Goal: Navigation & Orientation: Find specific page/section

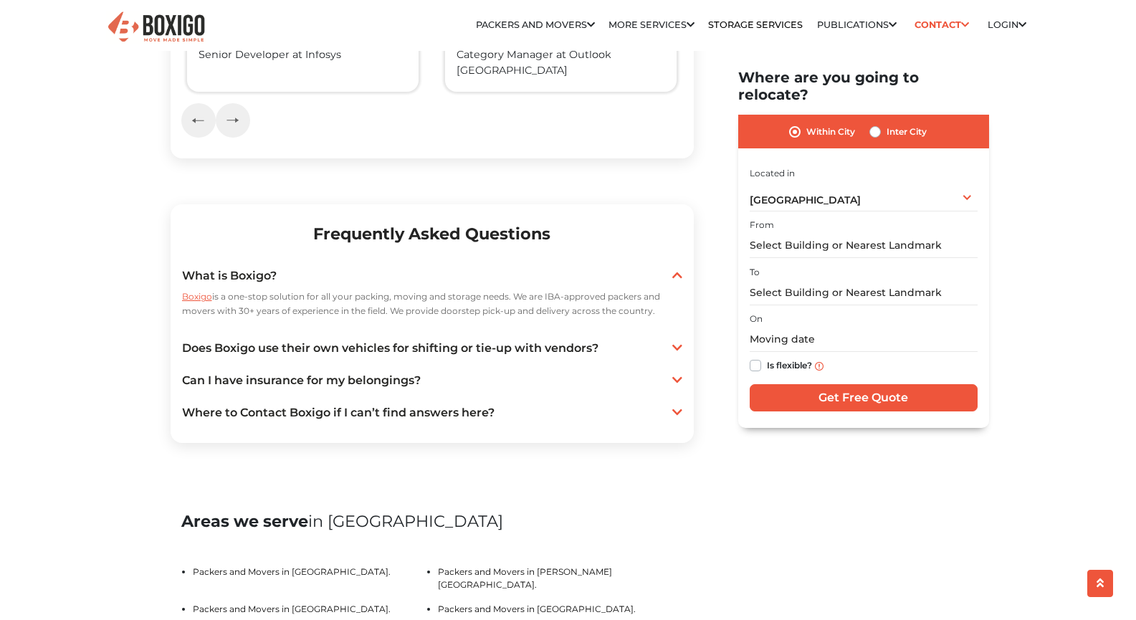
scroll to position [2553, 0]
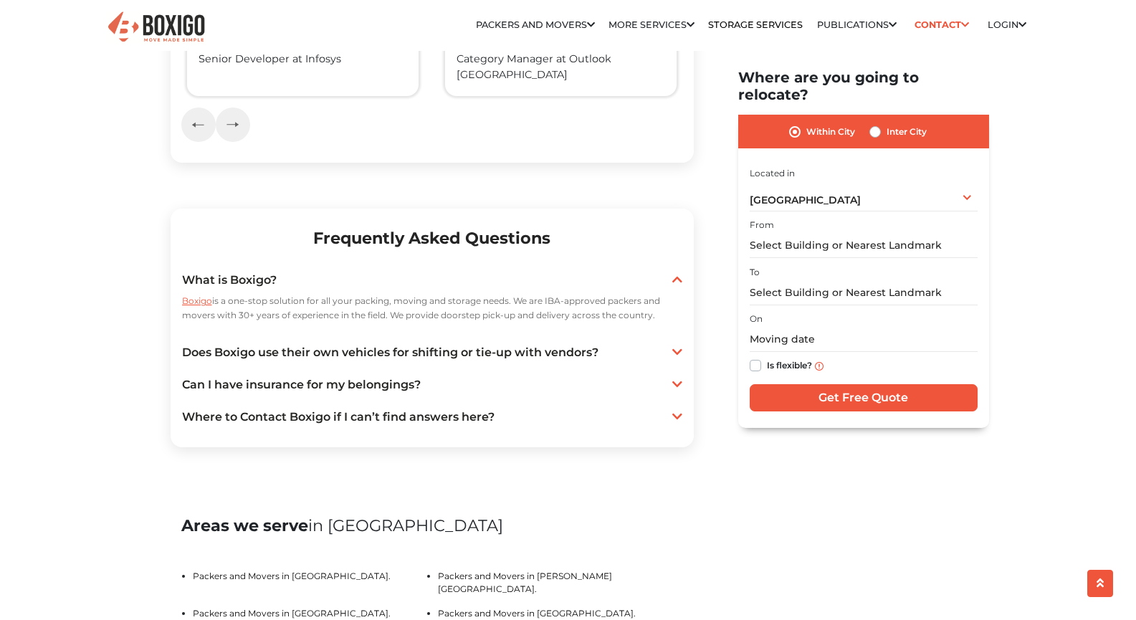
click at [293, 344] on link "Does Boxigo use their own vehicles for shifting or tie-up with vendors?" at bounding box center [432, 352] width 500 height 17
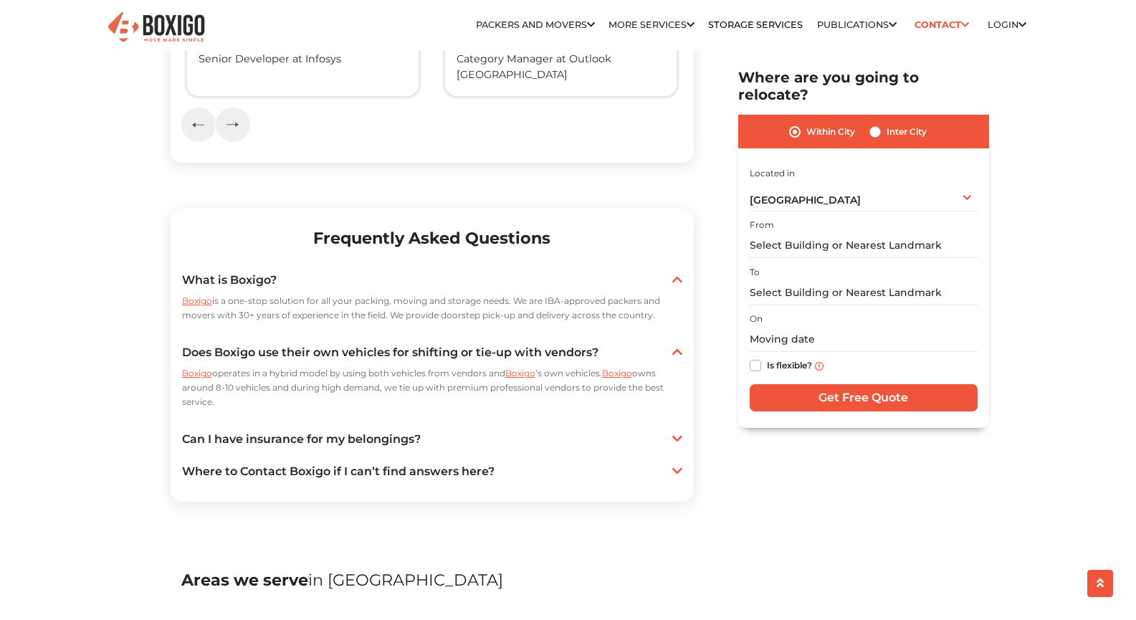
click at [277, 431] on link "Can I have insurance for my belongings?" at bounding box center [432, 439] width 500 height 17
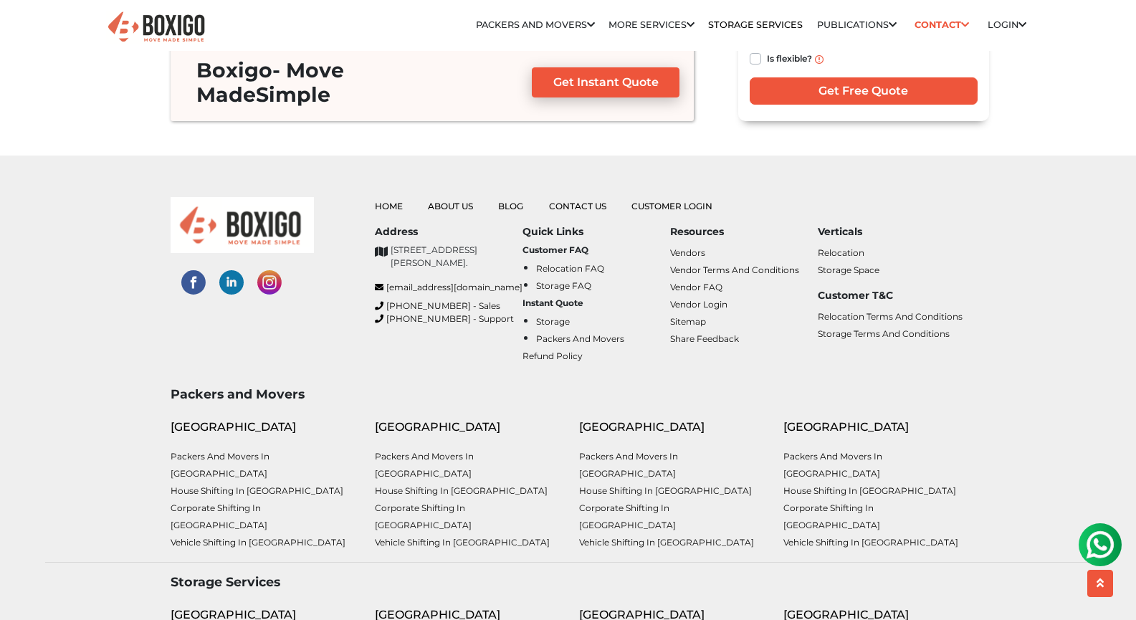
scroll to position [0, 0]
click at [815, 451] on link "Packers and Movers in [GEOGRAPHIC_DATA]" at bounding box center [832, 465] width 99 height 28
click at [678, 451] on link "Packers and Movers in [GEOGRAPHIC_DATA]" at bounding box center [628, 465] width 99 height 28
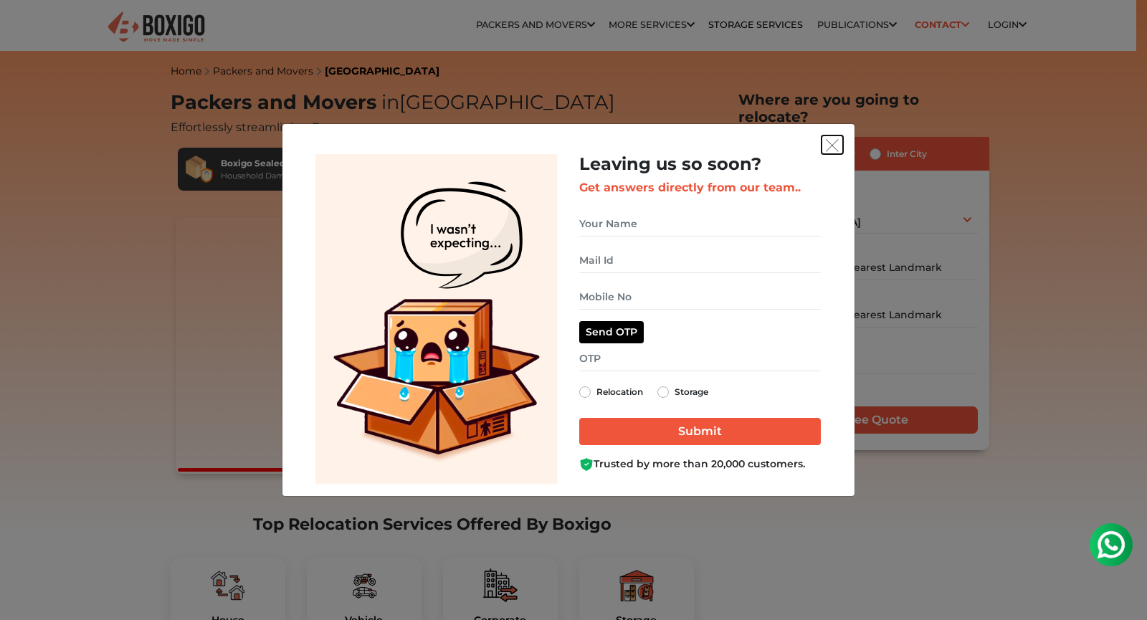
click at [831, 141] on img "get free quote dialog" at bounding box center [832, 145] width 13 height 13
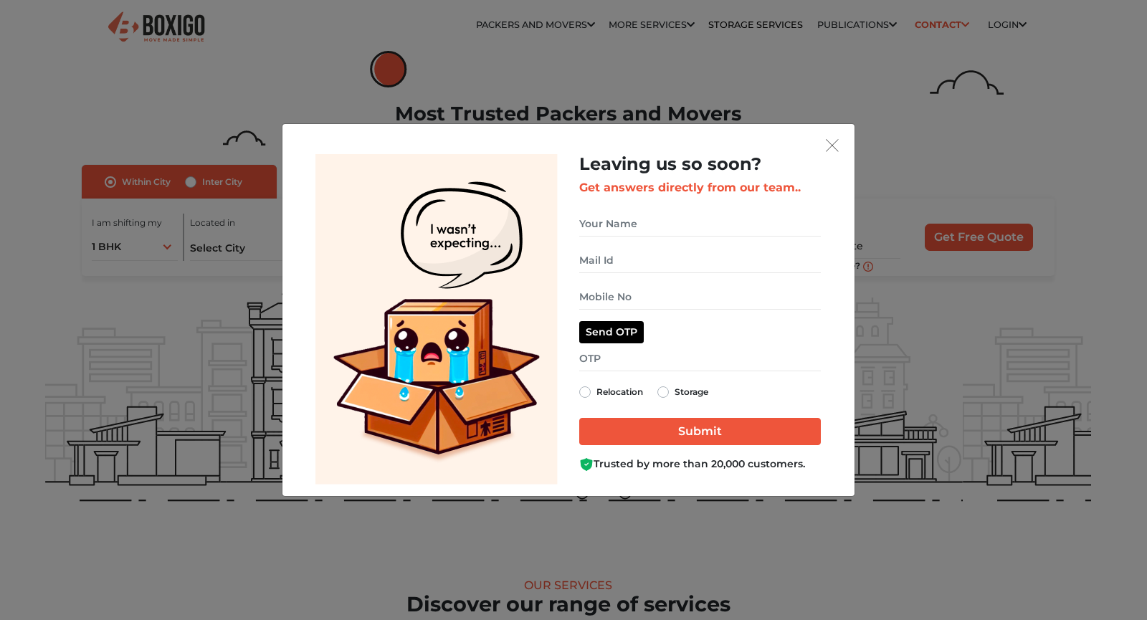
click at [286, 55] on div "Leaving us so soon? Get answers directly from our team.. Relocation Storage" at bounding box center [573, 310] width 1147 height 620
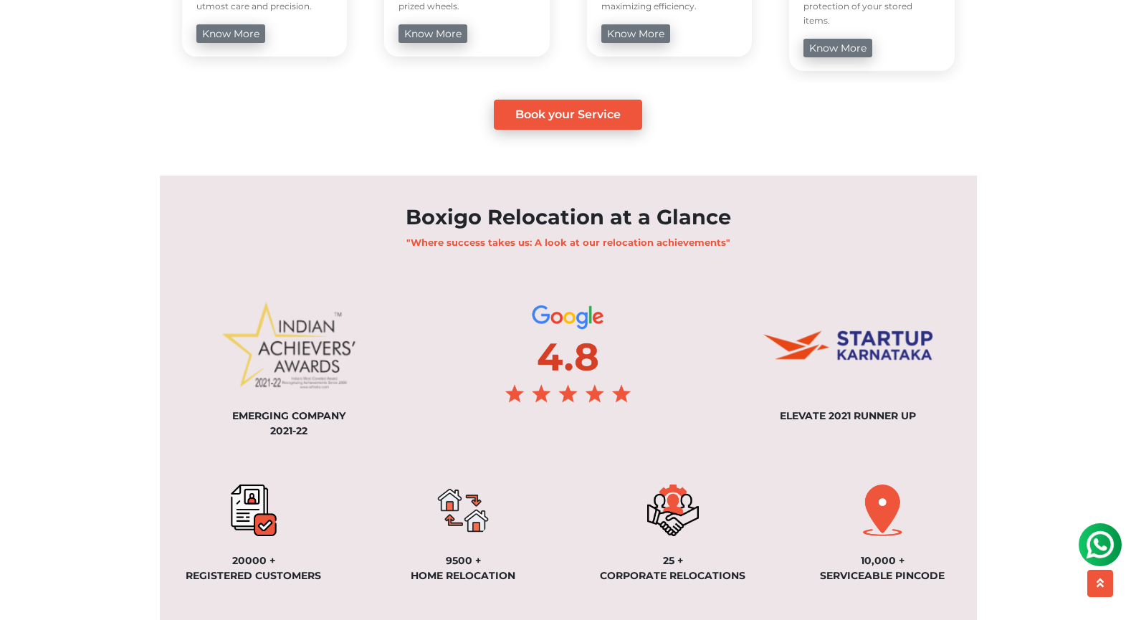
scroll to position [955, 0]
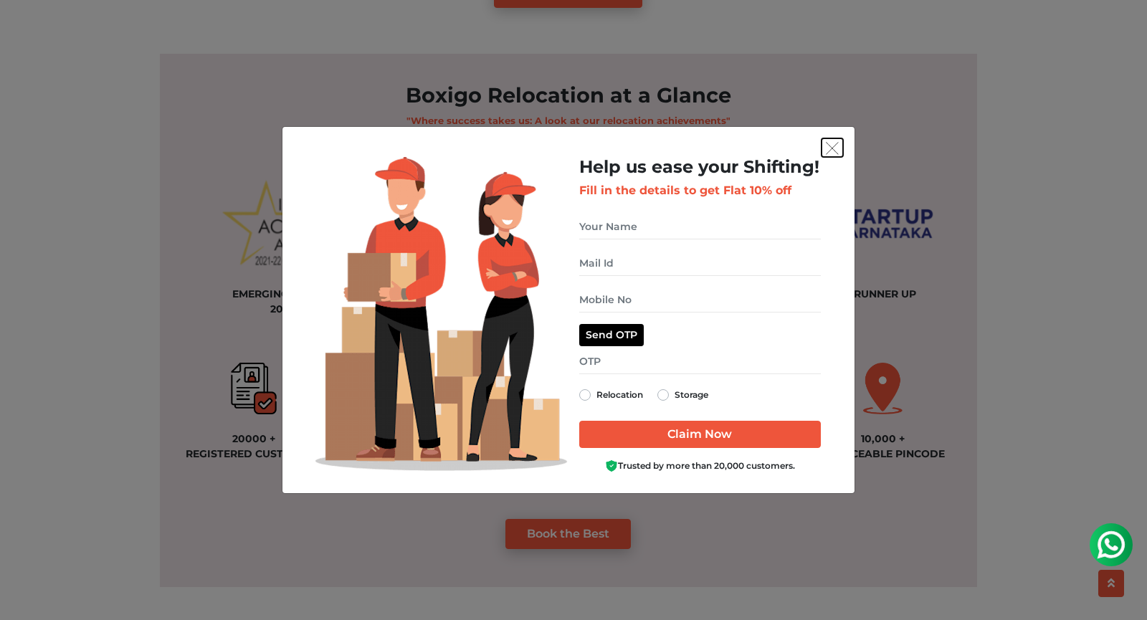
click at [829, 140] on button "get free quote dialog" at bounding box center [831, 147] width 21 height 19
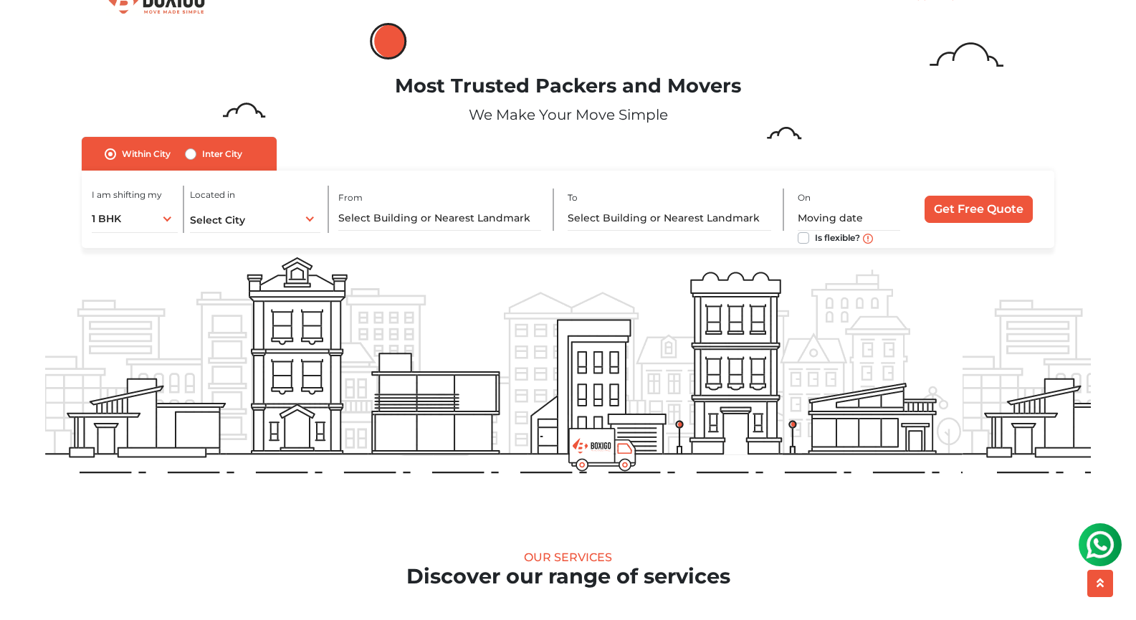
scroll to position [0, 0]
